Goal: Information Seeking & Learning: Learn about a topic

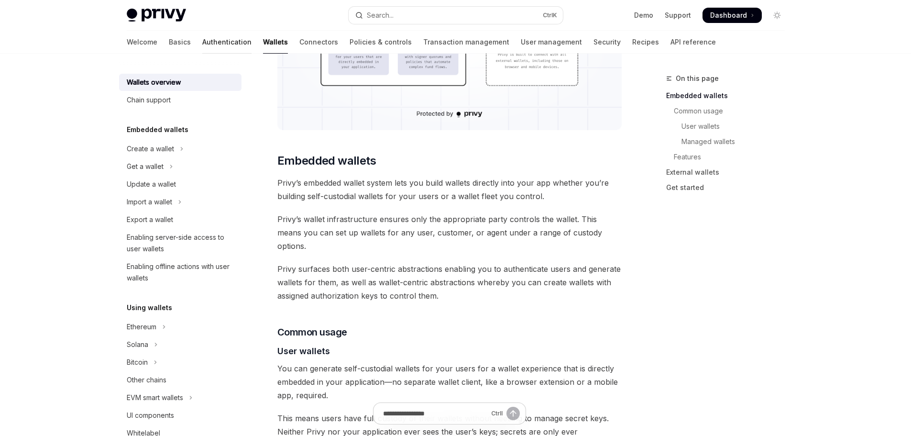
click at [202, 41] on link "Authentication" at bounding box center [226, 42] width 49 height 23
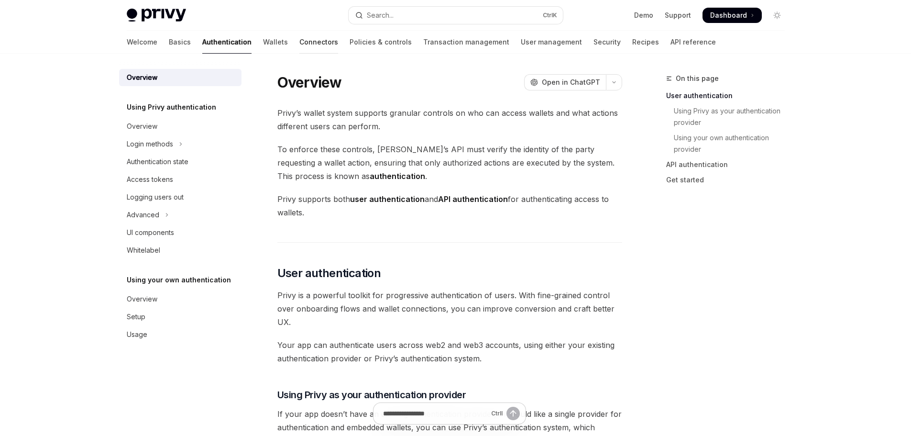
click at [299, 42] on link "Connectors" at bounding box center [318, 42] width 39 height 23
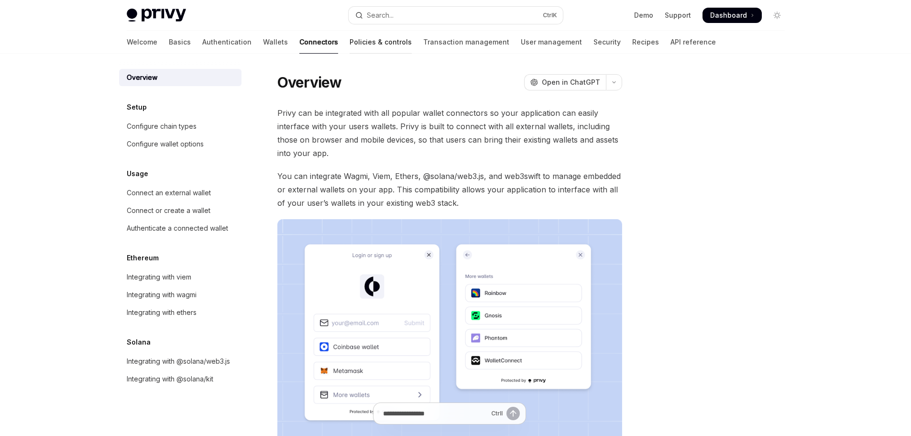
click at [349, 44] on link "Policies & controls" at bounding box center [380, 42] width 62 height 23
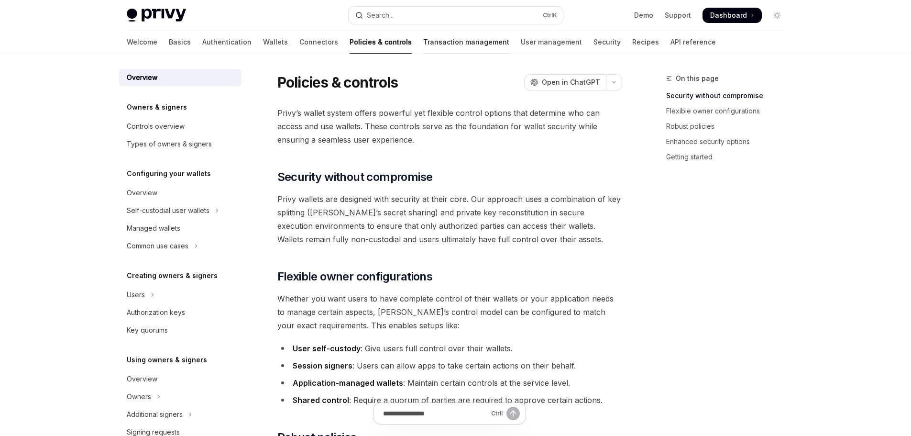
click at [426, 44] on link "Transaction management" at bounding box center [466, 42] width 86 height 23
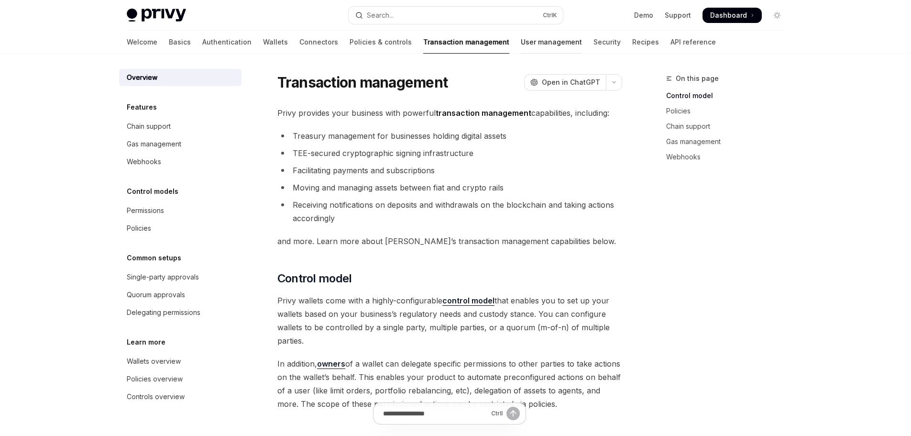
click at [521, 41] on link "User management" at bounding box center [551, 42] width 61 height 23
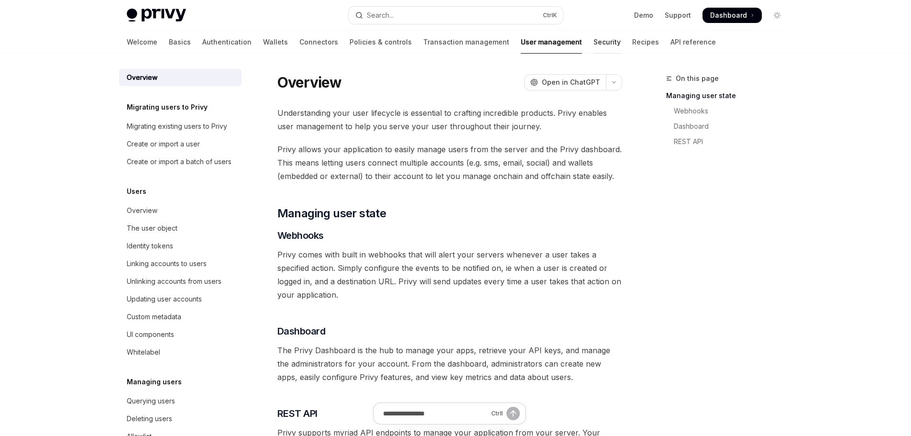
click at [593, 40] on link "Security" at bounding box center [606, 42] width 27 height 23
type textarea "*"
